Goal: Check status

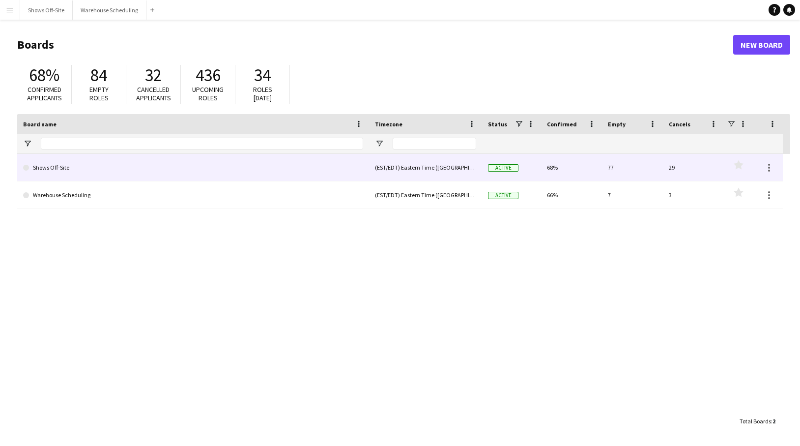
click at [44, 171] on link "Shows Off-Site" at bounding box center [193, 168] width 340 height 28
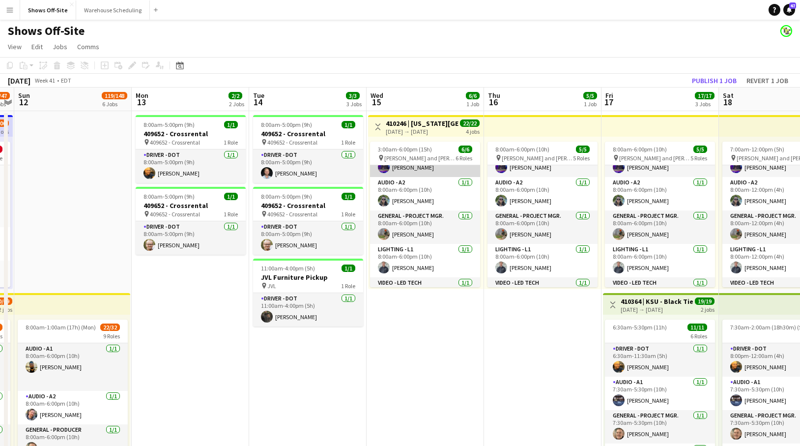
scroll to position [108, 0]
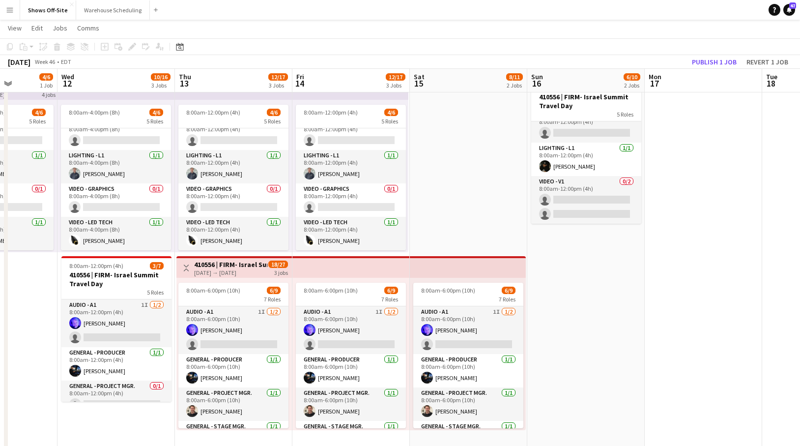
click at [344, 338] on app-card-role "Audio - A1 1I [DATE] 8:00am-6:00pm (10h) [PERSON_NAME] single-neutral-actions" at bounding box center [351, 330] width 110 height 48
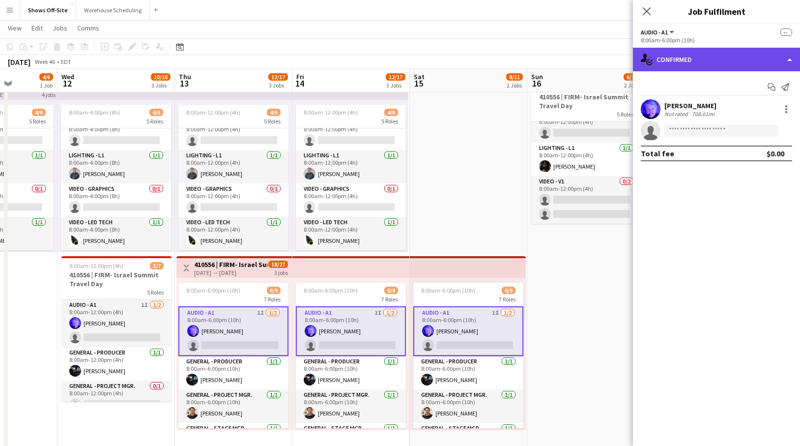
click at [681, 60] on div "single-neutral-actions-check-2 Confirmed" at bounding box center [716, 60] width 167 height 24
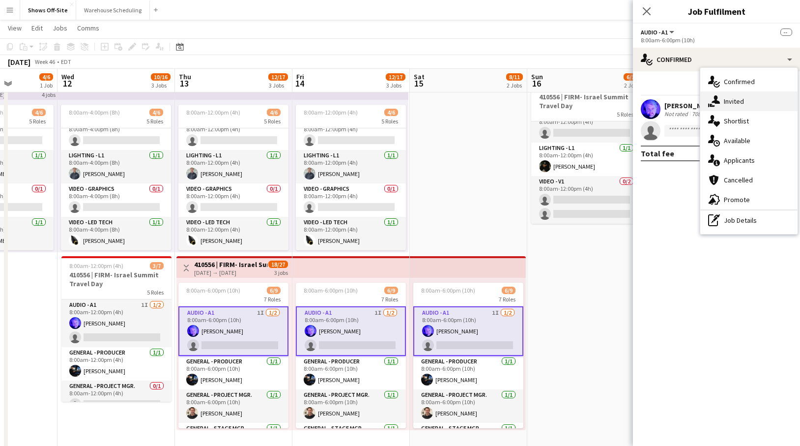
click at [736, 106] on div "single-neutral-actions-share-1 Invited" at bounding box center [748, 101] width 97 height 20
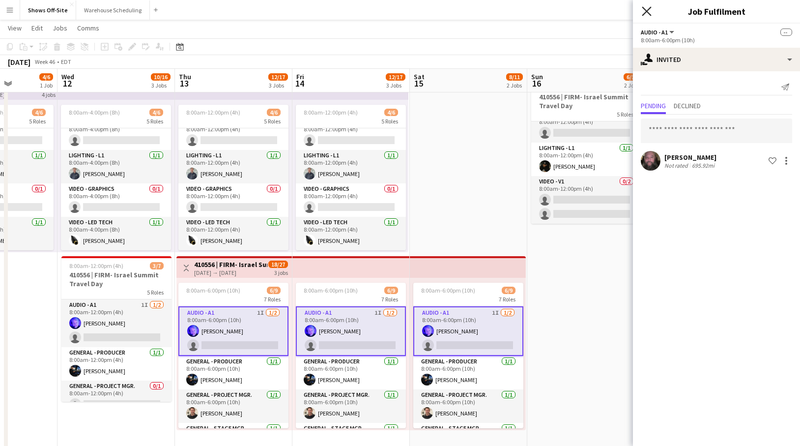
click at [648, 11] on icon "Close pop-in" at bounding box center [646, 10] width 9 height 9
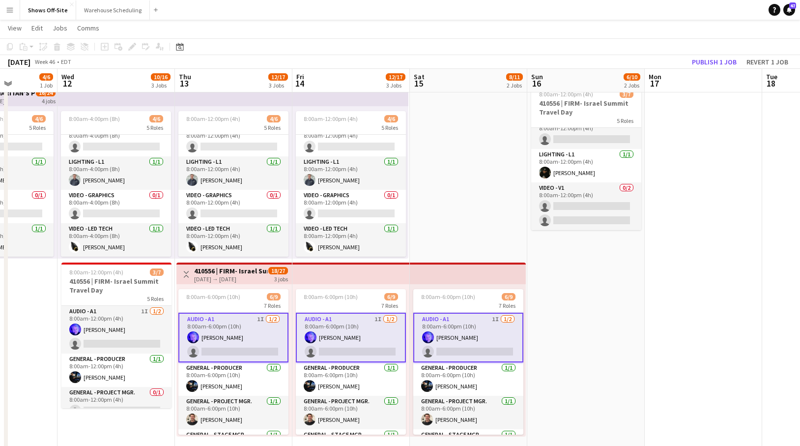
click at [206, 269] on h3 "410556 | FIRM- Israel Summit CREW TWO" at bounding box center [230, 270] width 73 height 9
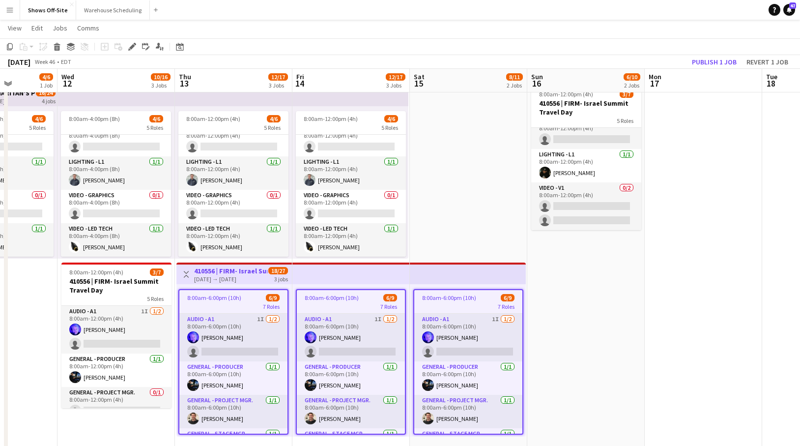
click at [206, 281] on div "[DATE] → [DATE]" at bounding box center [230, 278] width 73 height 7
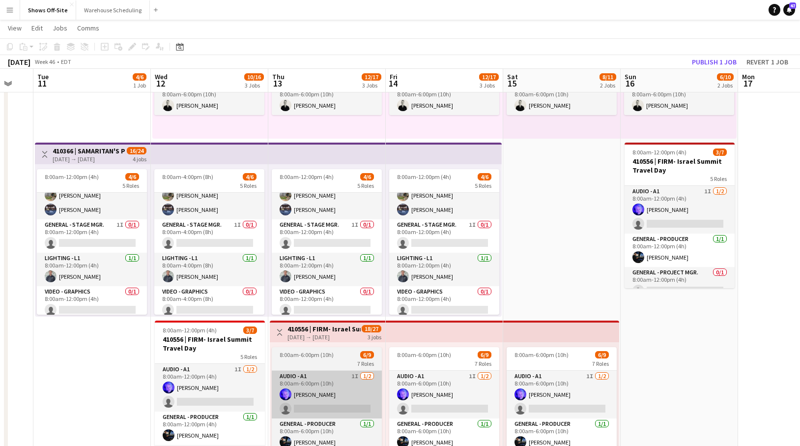
scroll to position [33, 0]
